Goal: Book appointment/travel/reservation

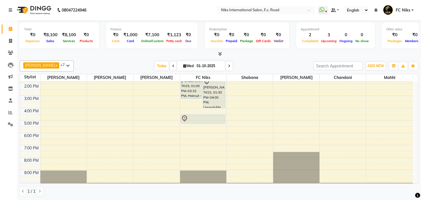
scroll to position [72, 0]
click at [191, 109] on div "8:00 AM 9:00 AM 10:00 AM 11:00 AM 12:00 PM 1:00 PM 2:00 PM 3:00 PM 4:00 PM 5:00…" at bounding box center [216, 101] width 393 height 185
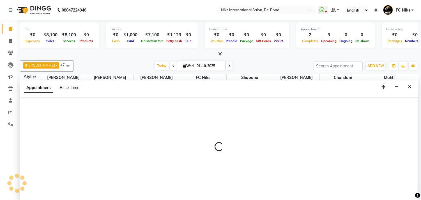
scroll to position [0, 0]
select select "800"
select select "960"
select select "tentative"
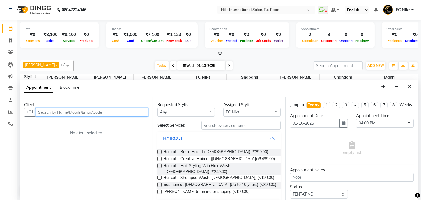
click at [101, 114] on input "text" at bounding box center [92, 112] width 112 height 9
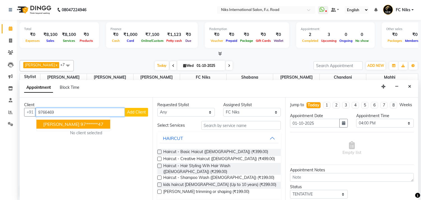
click at [63, 124] on span "[PERSON_NAME]" at bounding box center [61, 124] width 36 height 6
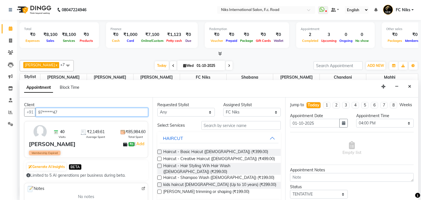
type input "97******47"
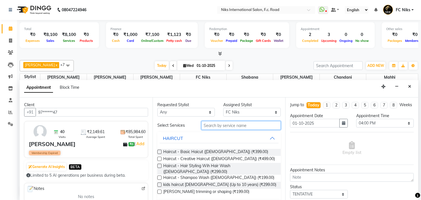
click at [217, 124] on input "text" at bounding box center [241, 125] width 80 height 9
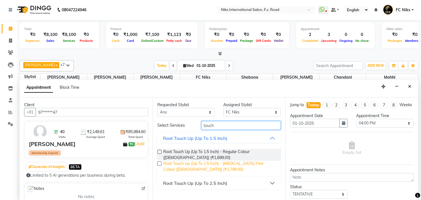
type input "touch"
click at [202, 165] on span "Root Touch Up (Up To 1.5 Inch) - [MEDICAL_DATA] Free Colour ([DEMOGRAPHIC_DATA]…" at bounding box center [219, 166] width 113 height 12
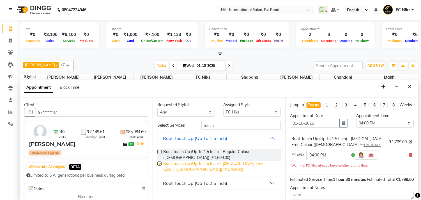
checkbox input "false"
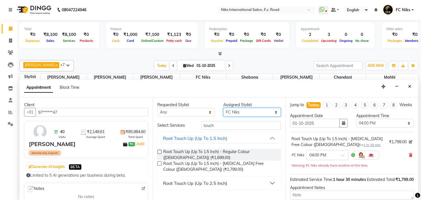
click at [257, 112] on select "Select [PERSON_NAME] [PERSON_NAME] FC Niks [PERSON_NAME] [PERSON_NAME] [PERSON_…" at bounding box center [251, 112] width 57 height 9
select select "159"
click at [223, 108] on select "Select [PERSON_NAME] [PERSON_NAME] FC Niks [PERSON_NAME] [PERSON_NAME] [PERSON_…" at bounding box center [251, 112] width 57 height 9
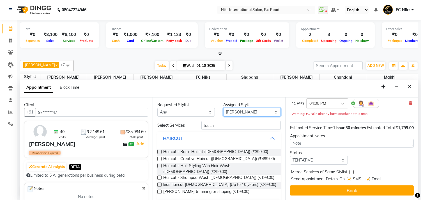
scroll to position [63, 0]
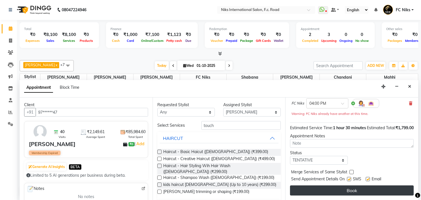
click at [350, 188] on button "Book" at bounding box center [352, 190] width 124 height 10
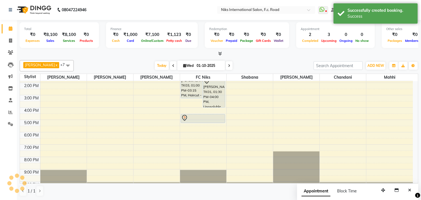
scroll to position [0, 0]
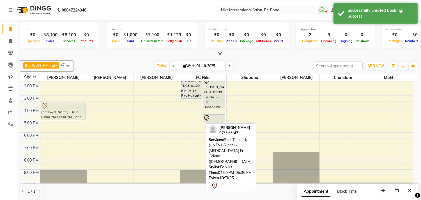
drag, startPoint x: 193, startPoint y: 115, endPoint x: 50, endPoint y: 107, distance: 143.2
click at [50, 107] on tr "[PERSON_NAME], TK05, 04:00 PM-05:30 PM, Root Touch Up (Up To 1.5 Inch) - [MEDIC…" at bounding box center [216, 101] width 393 height 185
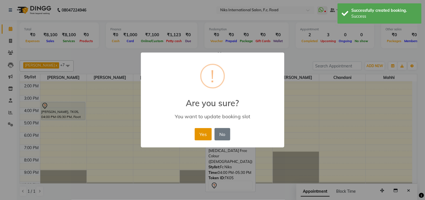
click at [201, 132] on button "Yes" at bounding box center [203, 134] width 17 height 12
